Goal: Task Accomplishment & Management: Complete application form

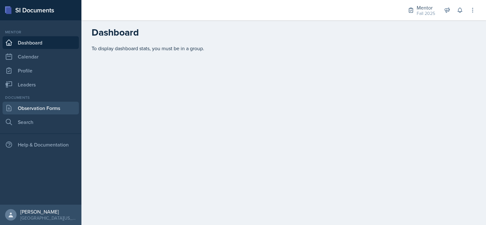
click at [33, 112] on link "Observation Forms" at bounding box center [41, 108] width 76 height 13
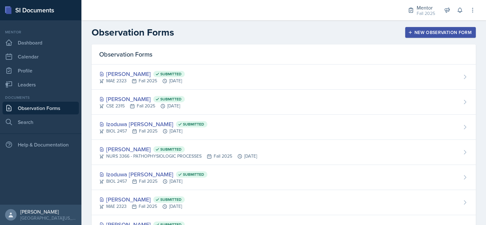
click at [419, 31] on div "New Observation Form" at bounding box center [440, 32] width 62 height 5
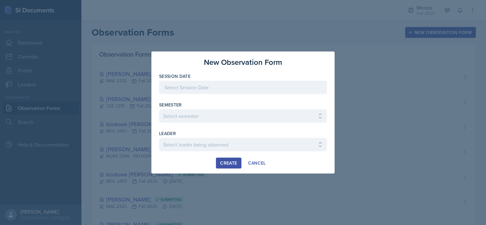
click at [213, 87] on div at bounding box center [243, 87] width 168 height 13
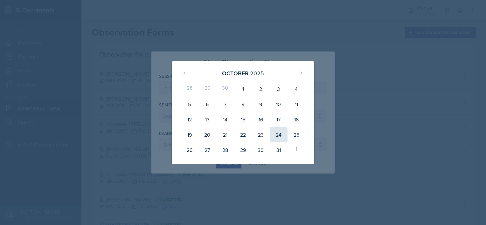
click at [275, 132] on div "24" at bounding box center [279, 134] width 18 height 15
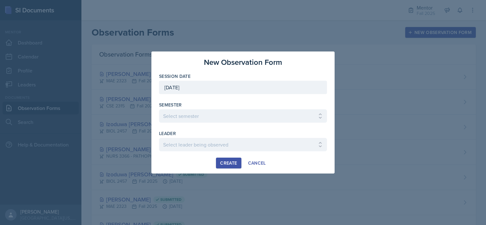
click at [241, 93] on div "[DATE]" at bounding box center [243, 87] width 168 height 13
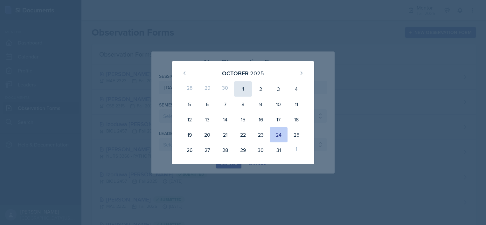
click at [239, 86] on div "1" at bounding box center [243, 88] width 18 height 15
type input "[DATE]"
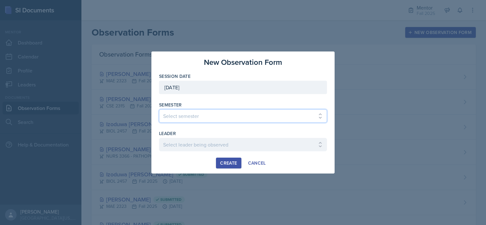
click at [221, 116] on select "Select semester All Fall 2024 Spring 2025 Fall 2025 Spring 2024 Fall 2023" at bounding box center [243, 115] width 168 height 13
select select "a8c40de0-d7eb-4f82-90ee-ac0c6ce45f71"
click at [159, 109] on select "Select semester All Fall 2024 Spring 2025 Fall 2025 Spring 2024 Fall 2023" at bounding box center [243, 115] width 168 height 13
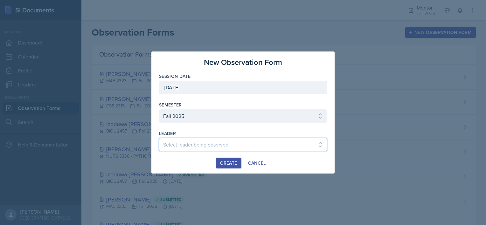
click at [193, 148] on select "Select leader being observed [PERSON_NAME] / BIOL 2458 / Gautam's Group [PERSON…" at bounding box center [243, 144] width 168 height 13
select select "ddd6e82e-199f-4b66-8935-c5b214cbc830"
click at [159, 138] on select "Select leader being observed [PERSON_NAME] / BIOL 2458 / Gautam's Group [PERSON…" at bounding box center [243, 144] width 168 height 13
click at [225, 161] on div "Create" at bounding box center [228, 163] width 17 height 5
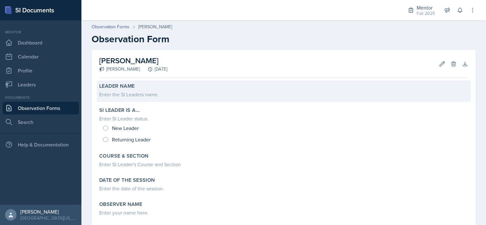
click at [129, 95] on div "Enter the SI Leaders name." at bounding box center [283, 95] width 369 height 8
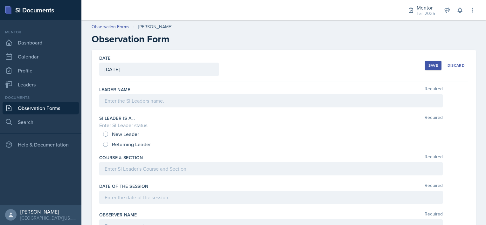
click at [129, 95] on div at bounding box center [270, 100] width 343 height 13
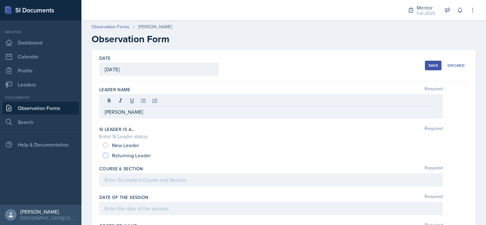
click at [105, 154] on input "Returning Leader" at bounding box center [105, 155] width 5 height 5
radio input "true"
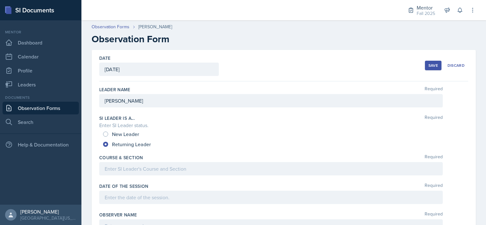
click at [107, 169] on div at bounding box center [270, 168] width 343 height 13
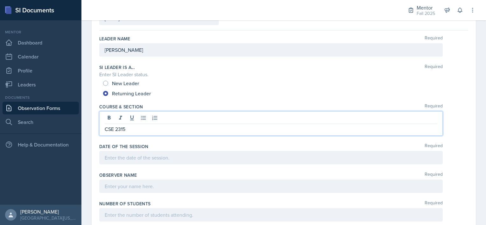
click at [118, 158] on p at bounding box center [271, 158] width 333 height 8
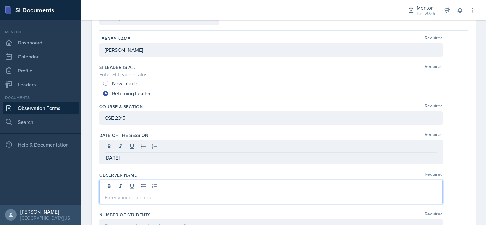
click at [108, 185] on div at bounding box center [270, 192] width 343 height 24
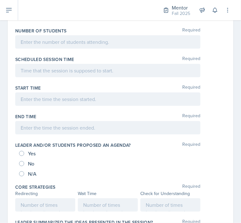
scroll to position [230, 0]
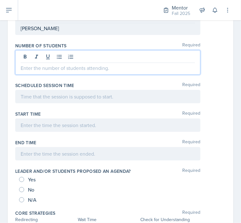
drag, startPoint x: 230, startPoint y: 43, endPoint x: 24, endPoint y: 65, distance: 207.3
click at [24, 65] on p at bounding box center [108, 68] width 175 height 8
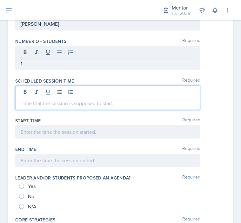
scroll to position [202, 0]
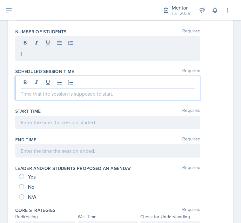
click at [28, 91] on p at bounding box center [108, 94] width 175 height 8
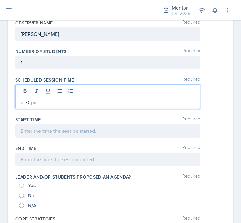
scroll to position [192, 0]
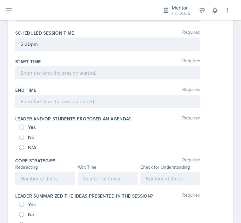
scroll to position [251, 0]
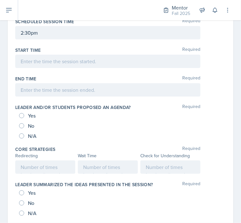
click at [90, 37] on p "2:30pm" at bounding box center [108, 33] width 175 height 8
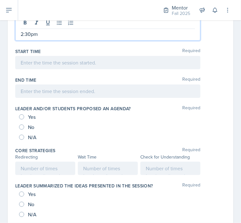
click at [59, 66] on p at bounding box center [108, 63] width 175 height 8
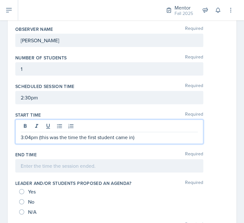
click at [24, 73] on div "1" at bounding box center [109, 68] width 188 height 13
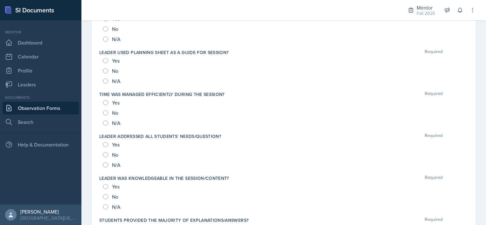
scroll to position [683, 0]
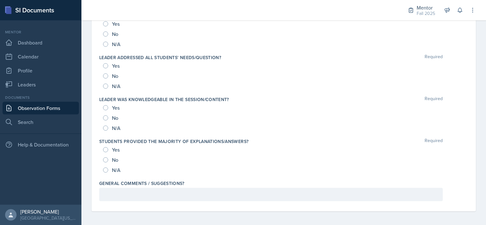
click at [192, 196] on div at bounding box center [270, 194] width 343 height 13
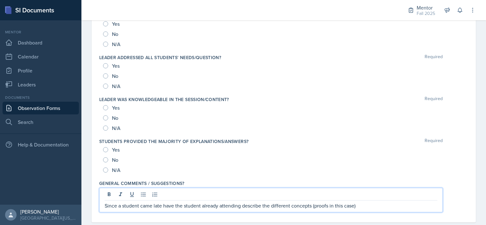
click at [261, 206] on p "Since a student came late have the student already attending describe the diffe…" at bounding box center [271, 206] width 333 height 8
click at [361, 205] on p "Since a student came late have the student already attending explain the differ…" at bounding box center [271, 206] width 333 height 8
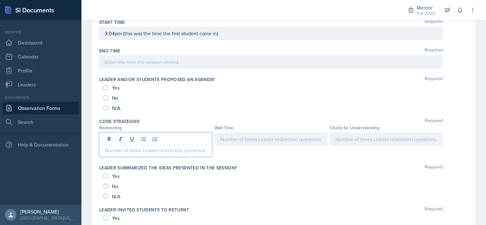
scroll to position [289, 0]
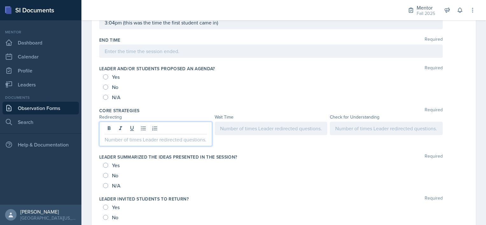
click at [128, 139] on p at bounding box center [156, 140] width 102 height 8
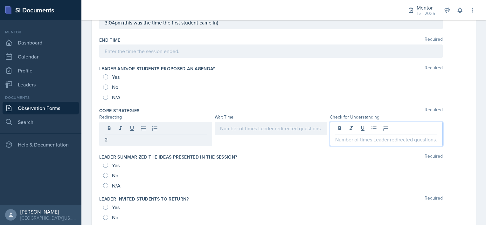
drag, startPoint x: 358, startPoint y: 126, endPoint x: 342, endPoint y: 137, distance: 20.2
click at [342, 137] on p at bounding box center [386, 140] width 102 height 8
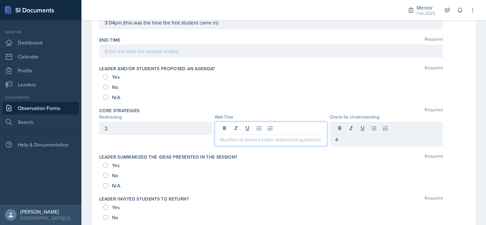
click at [228, 129] on div at bounding box center [271, 134] width 113 height 24
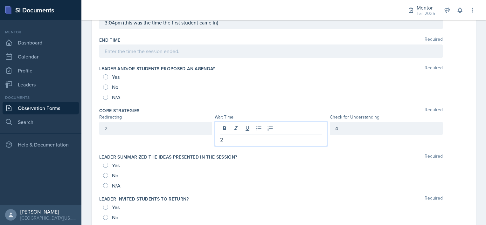
click at [226, 140] on p "2" at bounding box center [271, 140] width 102 height 8
click at [355, 126] on div "4" at bounding box center [386, 128] width 113 height 13
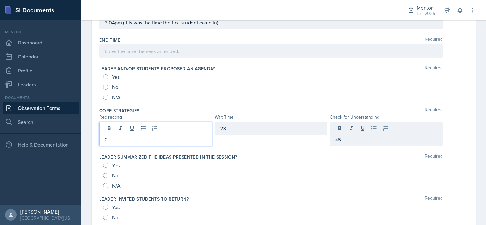
click at [137, 126] on div "2" at bounding box center [155, 134] width 113 height 24
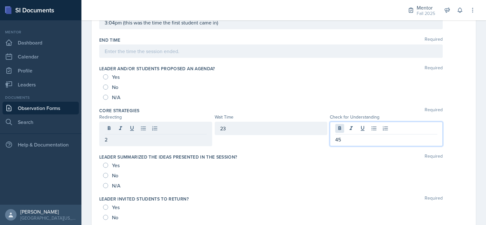
click at [340, 126] on div "45" at bounding box center [386, 134] width 113 height 24
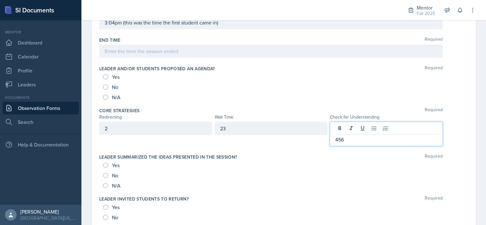
click at [137, 124] on div "2" at bounding box center [155, 128] width 113 height 13
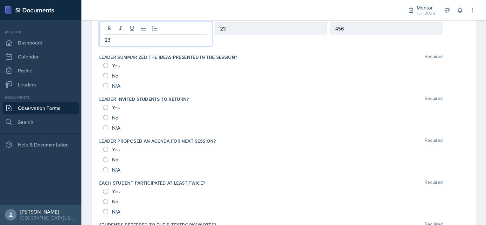
scroll to position [392, 0]
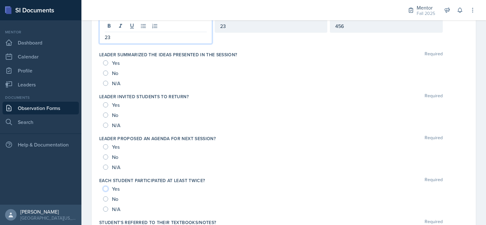
click at [107, 186] on input "Yes" at bounding box center [105, 188] width 5 height 5
radio input "true"
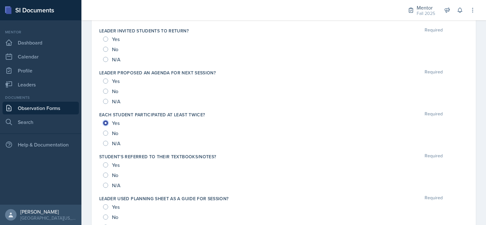
scroll to position [450, 0]
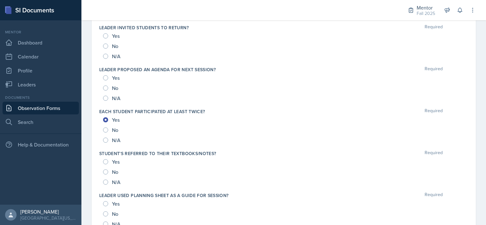
click at [107, 164] on div "Yes" at bounding box center [112, 162] width 18 height 10
click at [106, 161] on input "Yes" at bounding box center [105, 161] width 5 height 5
radio input "true"
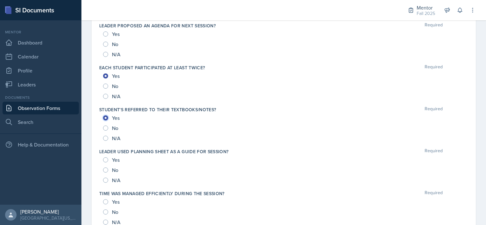
scroll to position [494, 0]
click at [106, 161] on div "Yes" at bounding box center [112, 159] width 18 height 10
click at [105, 158] on input "Yes" at bounding box center [105, 159] width 5 height 5
radio input "true"
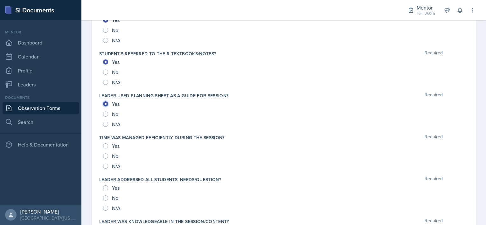
scroll to position [551, 0]
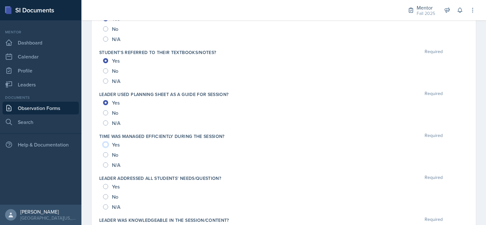
click at [106, 142] on input "Yes" at bounding box center [105, 144] width 5 height 5
radio input "true"
click at [105, 184] on input "Yes" at bounding box center [105, 186] width 5 height 5
radio input "true"
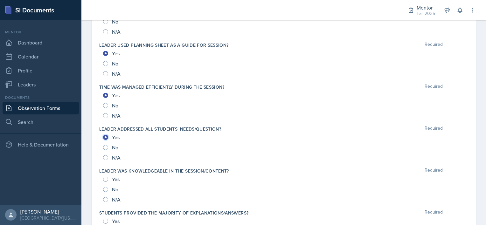
scroll to position [602, 0]
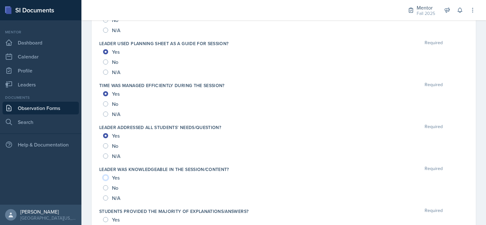
click at [106, 177] on input "Yes" at bounding box center [105, 177] width 5 height 5
radio input "true"
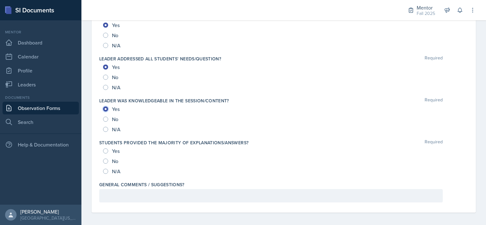
scroll to position [672, 0]
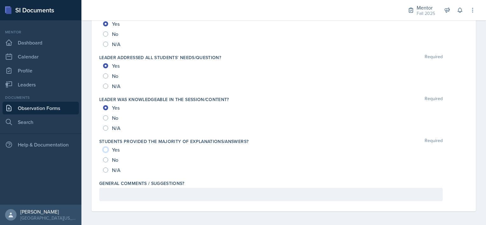
click at [105, 150] on input "Yes" at bounding box center [105, 149] width 5 height 5
radio input "true"
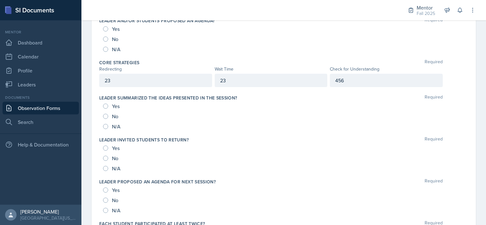
scroll to position [336, 0]
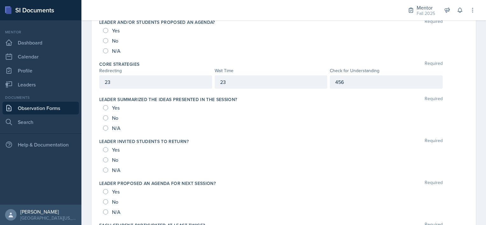
click at [373, 86] on div "456" at bounding box center [386, 81] width 113 height 13
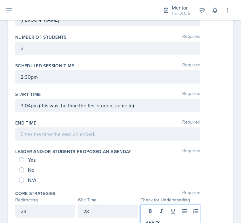
scroll to position [199, 0]
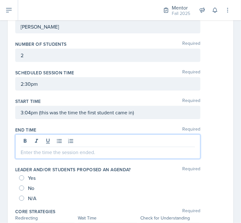
click at [36, 149] on p at bounding box center [108, 153] width 175 height 8
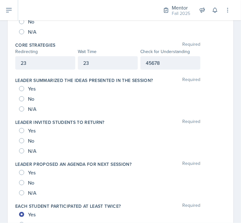
scroll to position [364, 0]
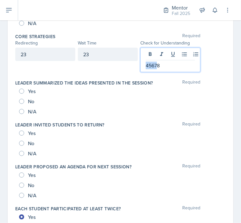
drag, startPoint x: 154, startPoint y: 63, endPoint x: 121, endPoint y: 54, distance: 34.5
click at [121, 54] on div "23 23 45678" at bounding box center [107, 60] width 185 height 24
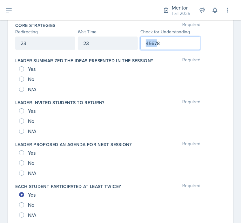
scroll to position [352, 0]
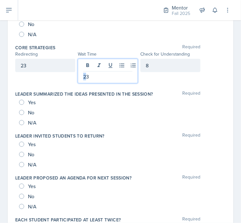
drag, startPoint x: 86, startPoint y: 64, endPoint x: 65, endPoint y: 54, distance: 23.3
click at [65, 54] on div "Core Strategies Required Redirecting Wait Time Check for Understanding 23 23 8" at bounding box center [120, 65] width 211 height 46
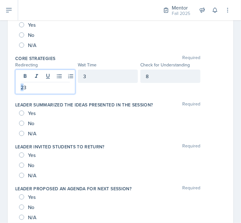
drag, startPoint x: 24, startPoint y: 73, endPoint x: -2, endPoint y: 64, distance: 26.9
click at [0, 64] on html "SI Documents Mentor Dashboard Calendar Profile Leaders Documents Observation Fo…" at bounding box center [120, 111] width 241 height 223
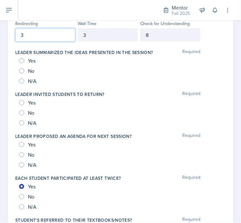
scroll to position [373, 0]
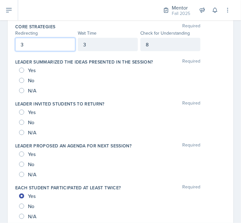
click at [19, 107] on div "Yes" at bounding box center [28, 112] width 18 height 10
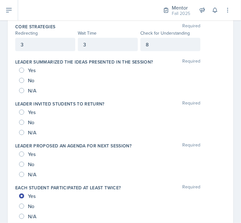
click at [27, 111] on div "Yes" at bounding box center [28, 112] width 18 height 10
click at [23, 111] on input "Yes" at bounding box center [21, 112] width 5 height 5
radio input "true"
click at [21, 154] on input "Yes" at bounding box center [21, 154] width 5 height 5
radio input "true"
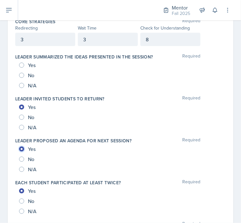
scroll to position [378, 0]
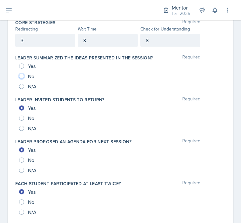
click at [22, 76] on input "No" at bounding box center [21, 76] width 5 height 5
radio input "true"
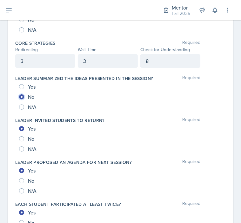
scroll to position [357, 0]
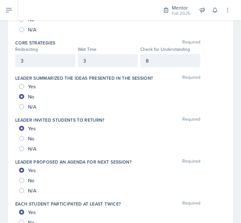
click at [6, 100] on div "Date [DATE] [DATE] 28 29 30 1 2 3 4 5 6 7 8 9 10 11 12 13 14 15 16 17 18 19 20 …" at bounding box center [120, 117] width 241 height 849
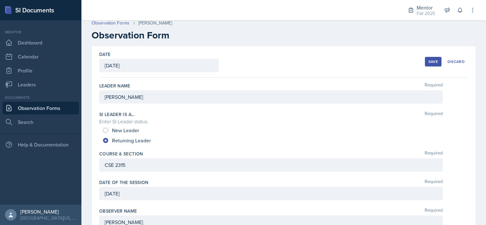
scroll to position [0, 0]
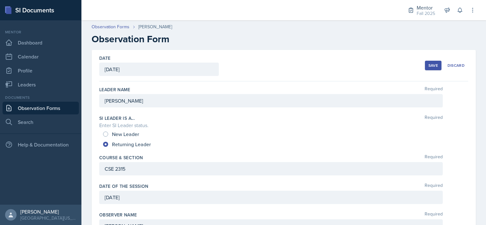
click at [429, 68] on div "Save" at bounding box center [433, 65] width 10 height 5
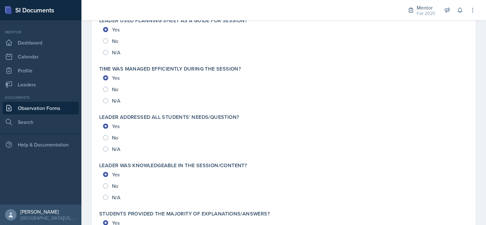
scroll to position [690, 0]
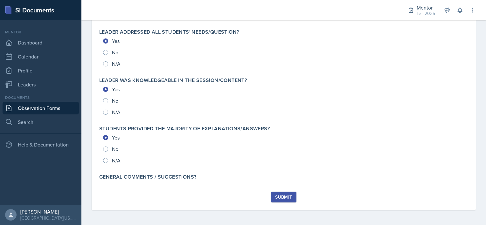
click at [275, 198] on div "Submit" at bounding box center [283, 197] width 17 height 5
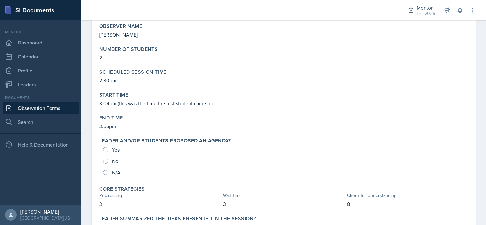
scroll to position [159, 0]
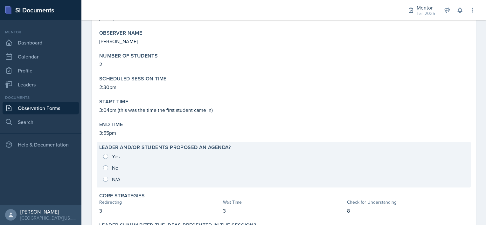
click at [105, 168] on div "Yes No N/A" at bounding box center [283, 168] width 369 height 34
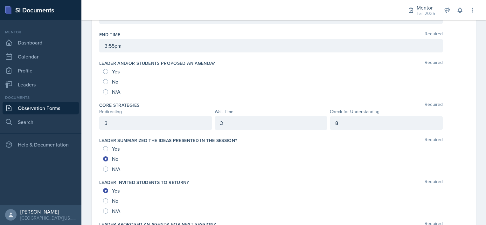
scroll to position [303, 0]
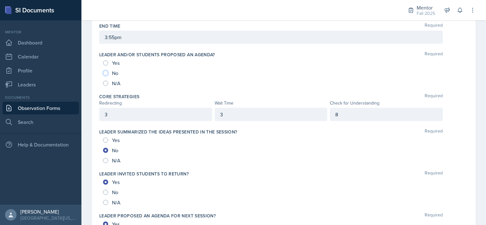
click at [106, 71] on input "No" at bounding box center [105, 73] width 5 height 5
radio input "true"
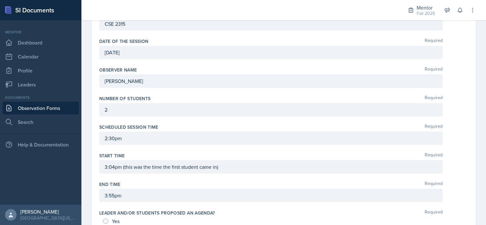
scroll to position [0, 0]
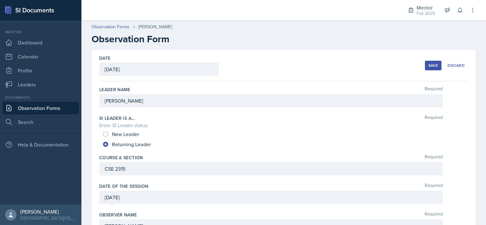
click at [428, 66] on div "Save" at bounding box center [433, 65] width 10 height 5
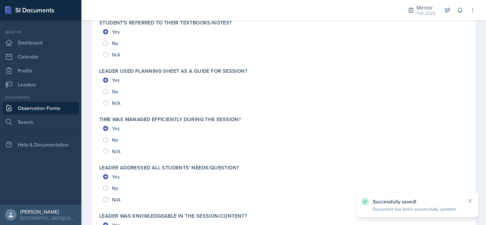
scroll to position [690, 0]
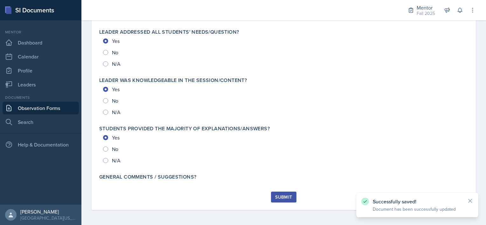
click at [278, 195] on div "Submit" at bounding box center [283, 197] width 17 height 5
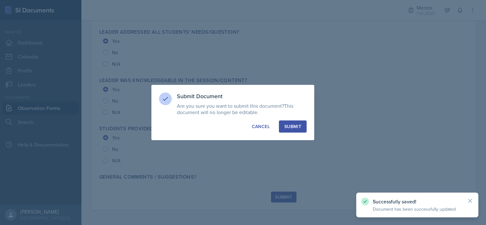
click at [290, 125] on div "Submit" at bounding box center [292, 126] width 17 height 6
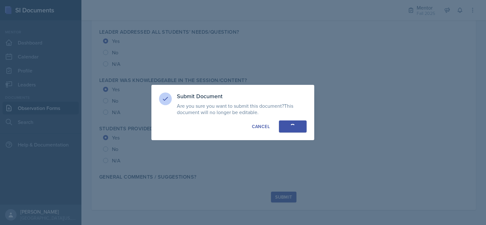
radio input "true"
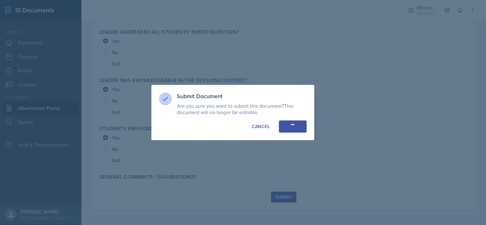
radio input "true"
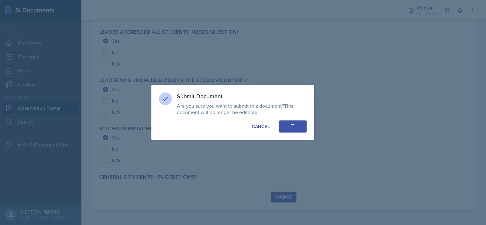
radio input "true"
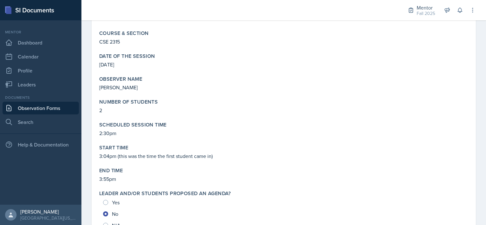
scroll to position [0, 0]
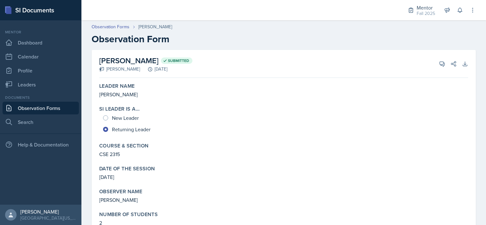
click at [40, 107] on link "Observation Forms" at bounding box center [41, 108] width 76 height 13
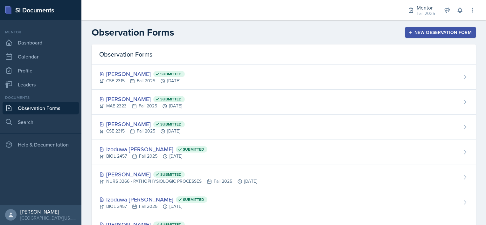
click at [422, 36] on button "New Observation Form" at bounding box center [440, 32] width 71 height 11
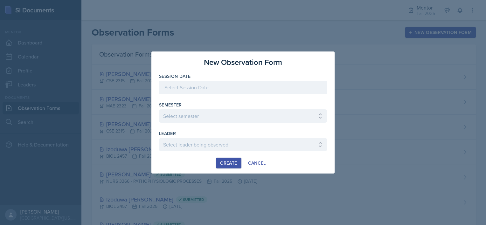
click at [244, 87] on div at bounding box center [243, 87] width 168 height 13
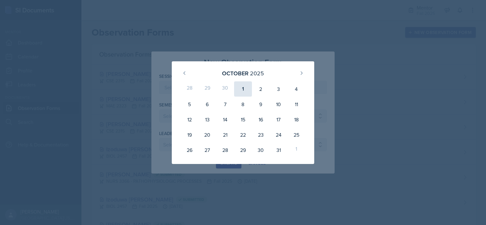
click at [239, 85] on div "1" at bounding box center [243, 88] width 18 height 15
type input "[DATE]"
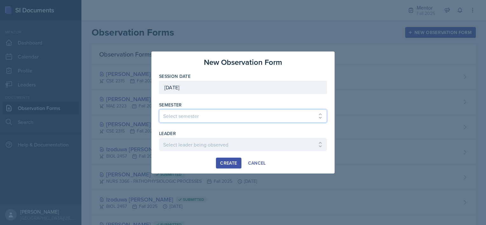
click at [228, 115] on select "Select semester All Fall 2024 Spring 2025 Fall 2025 Spring 2024 Fall 2023" at bounding box center [243, 115] width 168 height 13
select select "a8c40de0-d7eb-4f82-90ee-ac0c6ce45f71"
click at [159, 109] on select "Select semester All Fall 2024 Spring 2025 Fall 2025 Spring 2024 Fall 2023" at bounding box center [243, 115] width 168 height 13
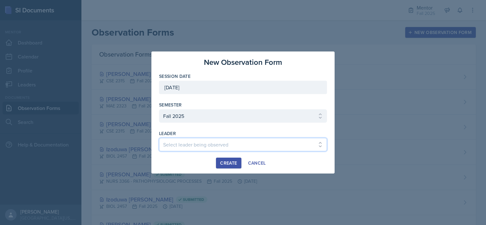
click at [183, 150] on select "Select leader being observed [PERSON_NAME] / BIOL 2458 / Gautam's Group [PERSON…" at bounding box center [243, 144] width 168 height 13
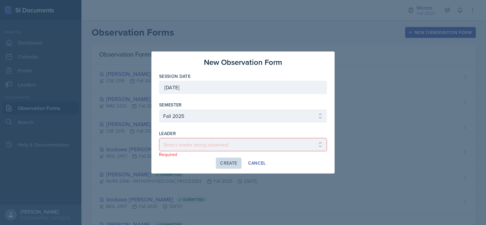
click at [187, 137] on div "leader Select leader being observed [PERSON_NAME] / BIOL 2458 / Gautam's Group …" at bounding box center [243, 143] width 168 height 27
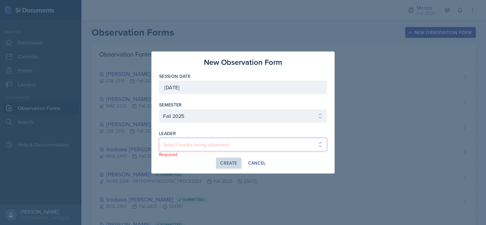
click at [184, 144] on select "Select leader being observed [PERSON_NAME] / BIOL 2458 / Gautam's Group [PERSON…" at bounding box center [243, 144] width 168 height 13
select select "eed3197b-b8c4-448d-a5fe-3978e4a9127e"
click at [159, 138] on select "Select leader being observed [PERSON_NAME] / BIOL 2458 / Gautam's Group [PERSON…" at bounding box center [243, 144] width 168 height 13
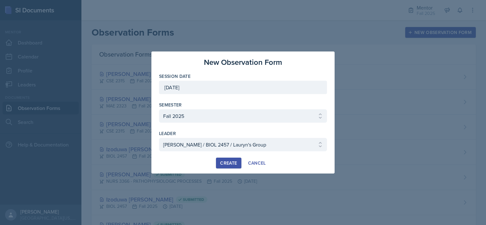
click at [225, 166] on div "Create" at bounding box center [228, 163] width 17 height 5
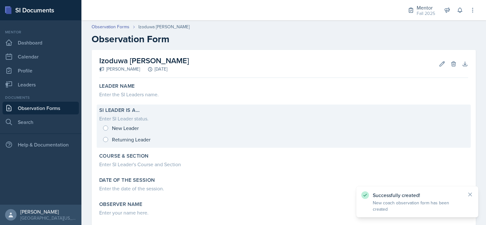
click at [106, 126] on div "New Leader Returning Leader" at bounding box center [283, 133] width 369 height 23
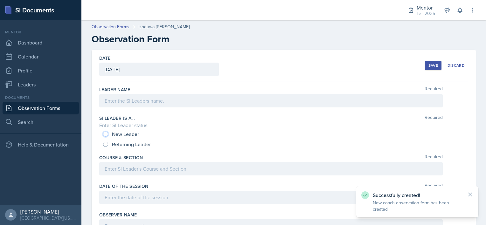
click at [104, 132] on input "New Leader" at bounding box center [105, 134] width 5 height 5
radio input "true"
click at [112, 106] on div at bounding box center [270, 100] width 343 height 13
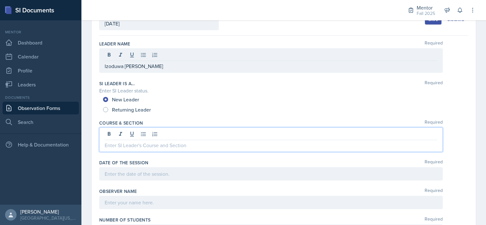
click at [108, 142] on p at bounding box center [271, 146] width 333 height 8
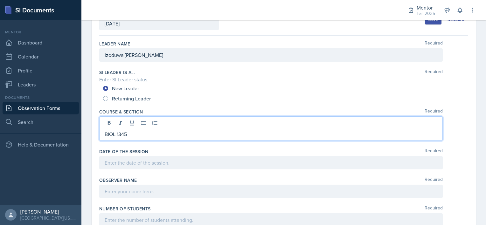
click at [105, 161] on div at bounding box center [270, 162] width 343 height 13
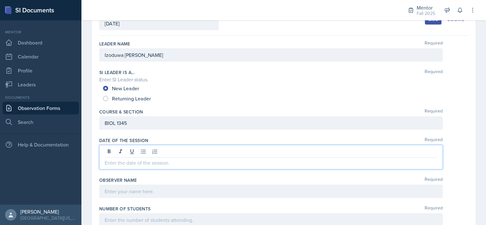
scroll to position [35, 0]
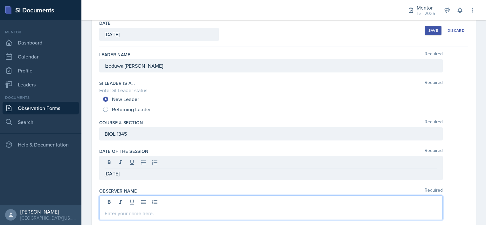
click at [114, 203] on div at bounding box center [270, 208] width 343 height 24
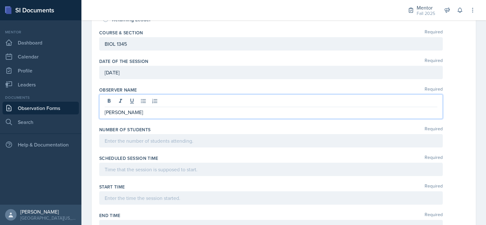
click at [106, 142] on p at bounding box center [271, 141] width 333 height 8
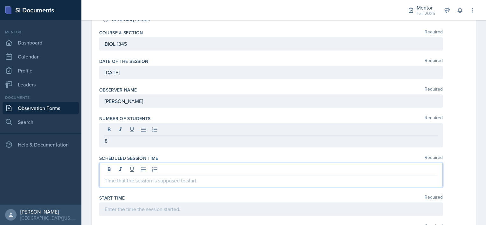
click at [109, 170] on div at bounding box center [270, 175] width 343 height 24
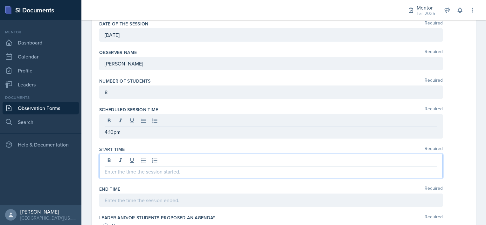
click at [107, 168] on p at bounding box center [271, 172] width 333 height 8
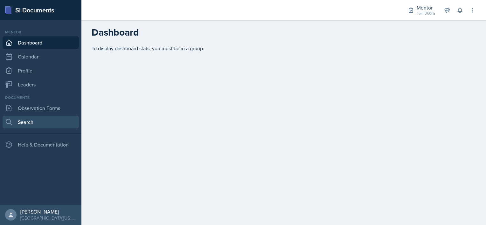
click at [25, 117] on link "Search" at bounding box center [41, 122] width 76 height 13
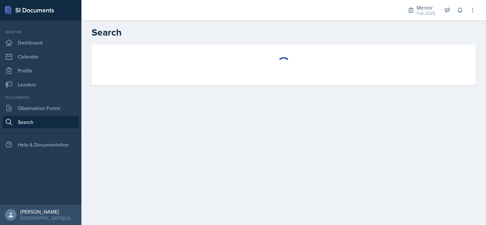
select select "all"
select select "1"
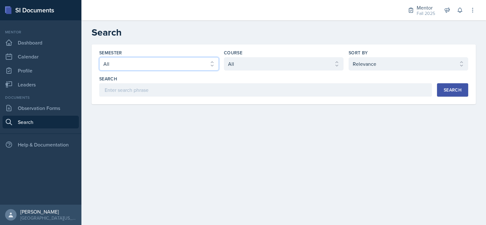
click at [170, 66] on select "Select semester All Fall 2025 Spring 2025 Fall 2024 Spring 2024 Fall 2023" at bounding box center [159, 63] width 120 height 13
select select "a8c40de0-d7eb-4f82-90ee-ac0c6ce45f71"
click at [99, 57] on select "Select semester All Fall 2025 Spring 2025 Fall 2024 Spring 2024 Fall 2023" at bounding box center [159, 63] width 120 height 13
click at [235, 63] on select "Select course All ASTR 1345 BIOL 1345 BIOL 1441 BIOL 1442 BIOL 2300 BIOL 2444 B…" at bounding box center [284, 63] width 120 height 13
select select "b05cf838-b04f-4fc4-901a-32fb7d12d120"
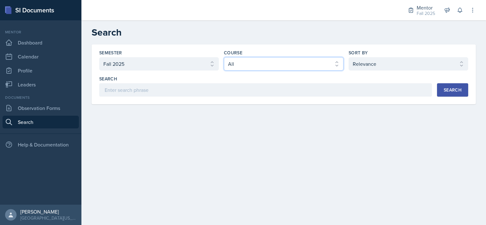
click at [224, 57] on select "Select course All ASTR 1345 BIOL 1345 BIOL 1441 BIOL 1442 BIOL 2300 BIOL 2444 B…" at bounding box center [284, 63] width 120 height 13
click at [398, 66] on select "Select sort by Relevance Document Date (Asc) Document Date (Desc)" at bounding box center [409, 63] width 120 height 13
select select "3"
click at [349, 57] on select "Select sort by Relevance Document Date (Asc) Document Date (Desc)" at bounding box center [409, 63] width 120 height 13
click at [446, 89] on div "Search" at bounding box center [453, 89] width 18 height 5
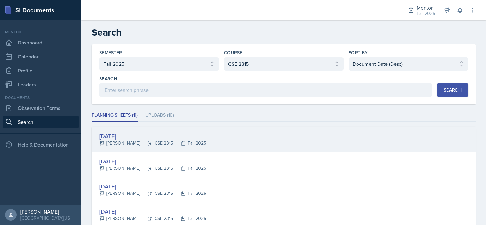
click at [195, 136] on div "[DATE]" at bounding box center [152, 136] width 107 height 9
